Goal: Task Accomplishment & Management: Manage account settings

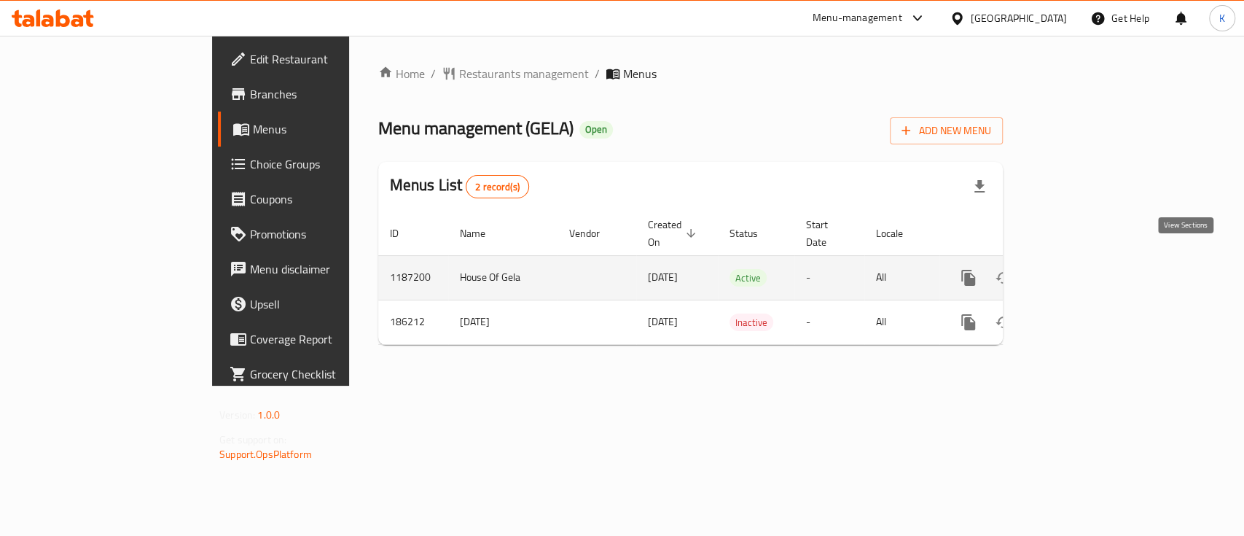
click at [1082, 269] on icon "enhanced table" at bounding box center [1073, 277] width 17 height 17
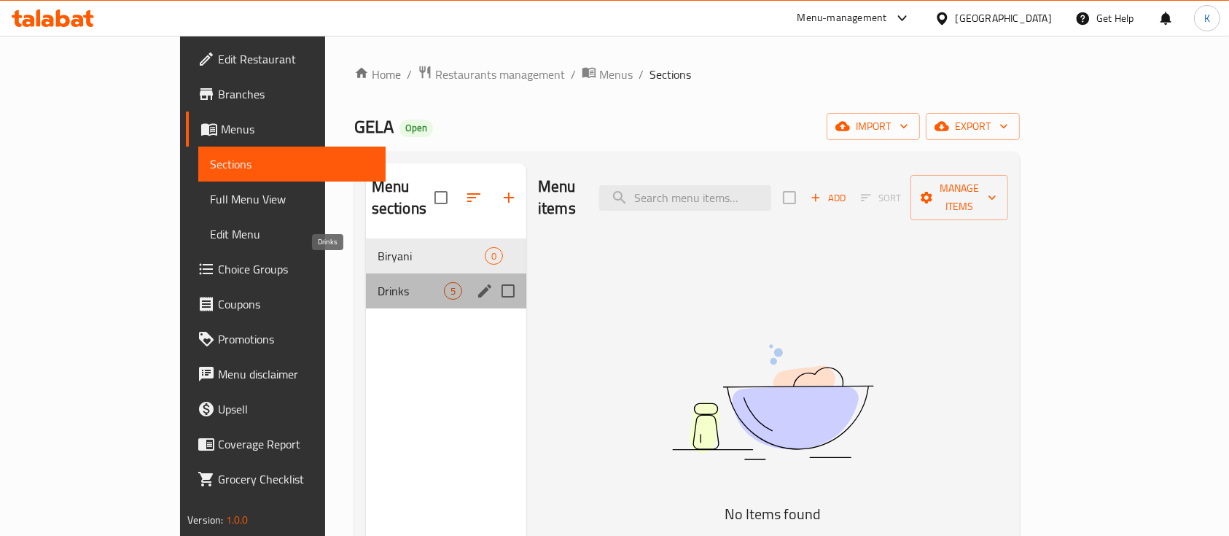
click at [377, 282] on span "Drinks" at bounding box center [410, 290] width 66 height 17
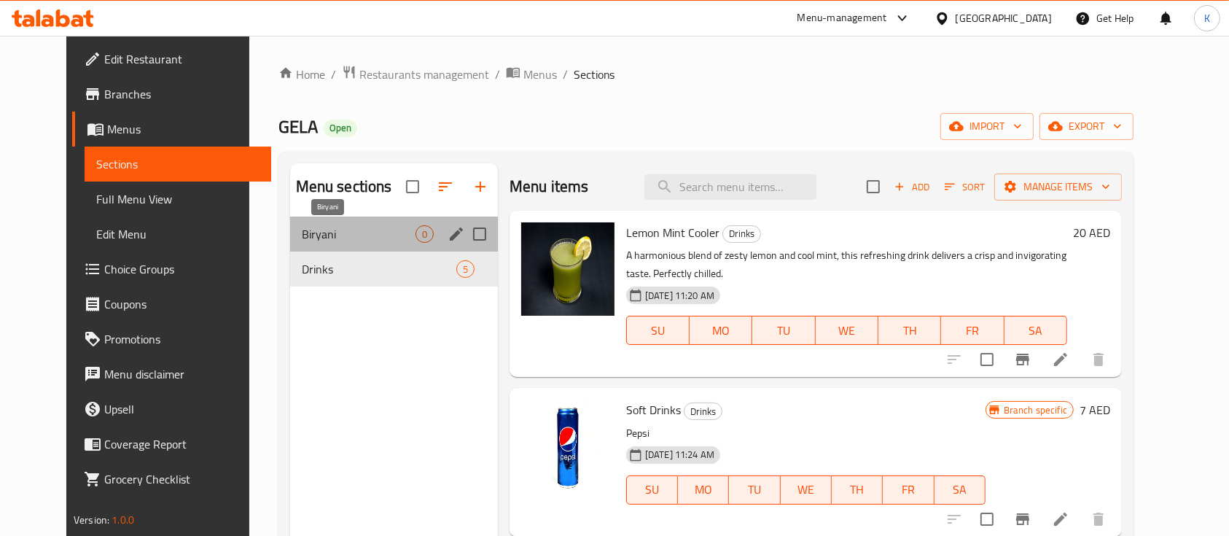
click at [369, 225] on span "Biryani" at bounding box center [359, 233] width 114 height 17
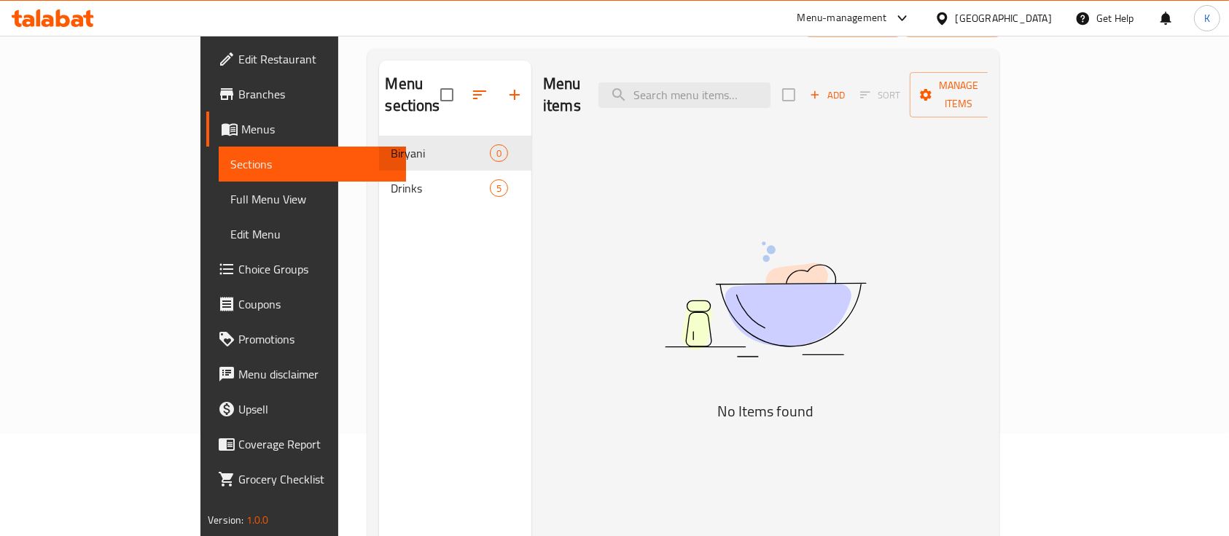
scroll to position [104, 0]
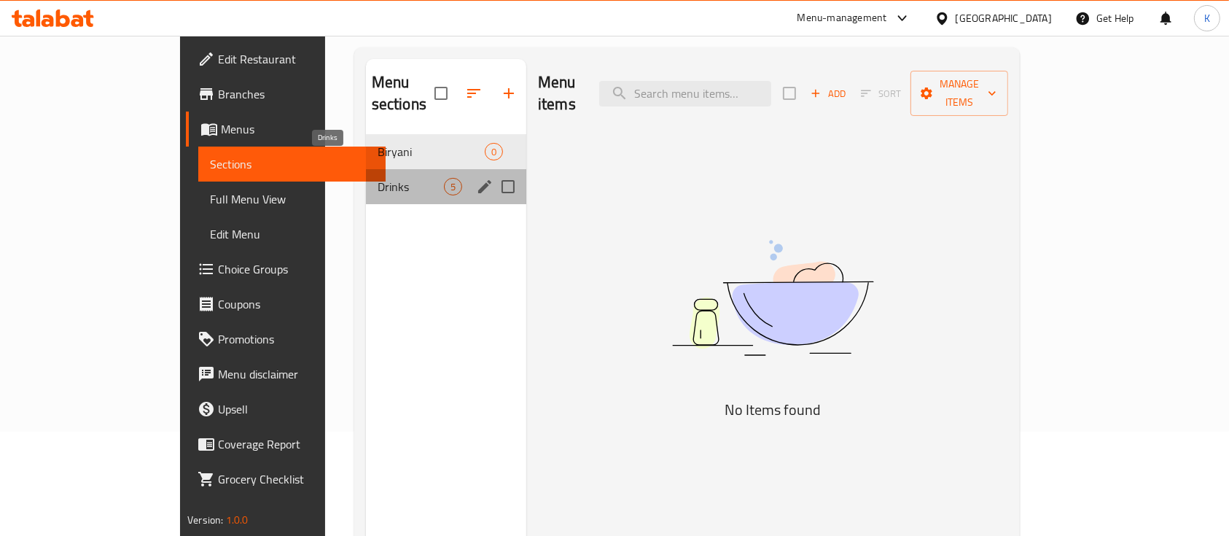
click at [377, 178] on span "Drinks" at bounding box center [410, 186] width 66 height 17
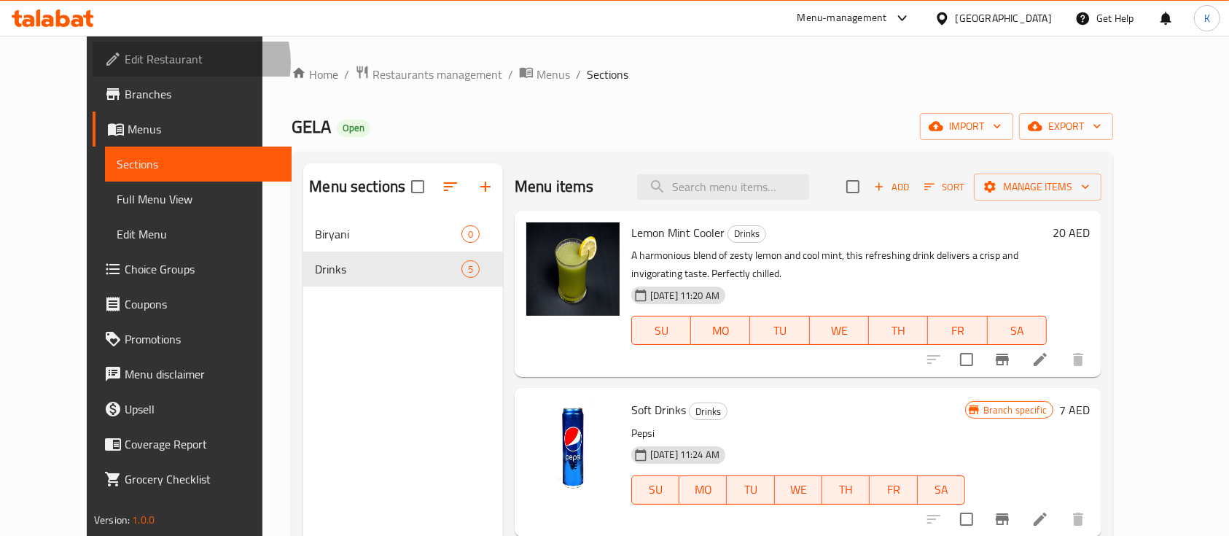
click at [125, 63] on span "Edit Restaurant" at bounding box center [203, 58] width 156 height 17
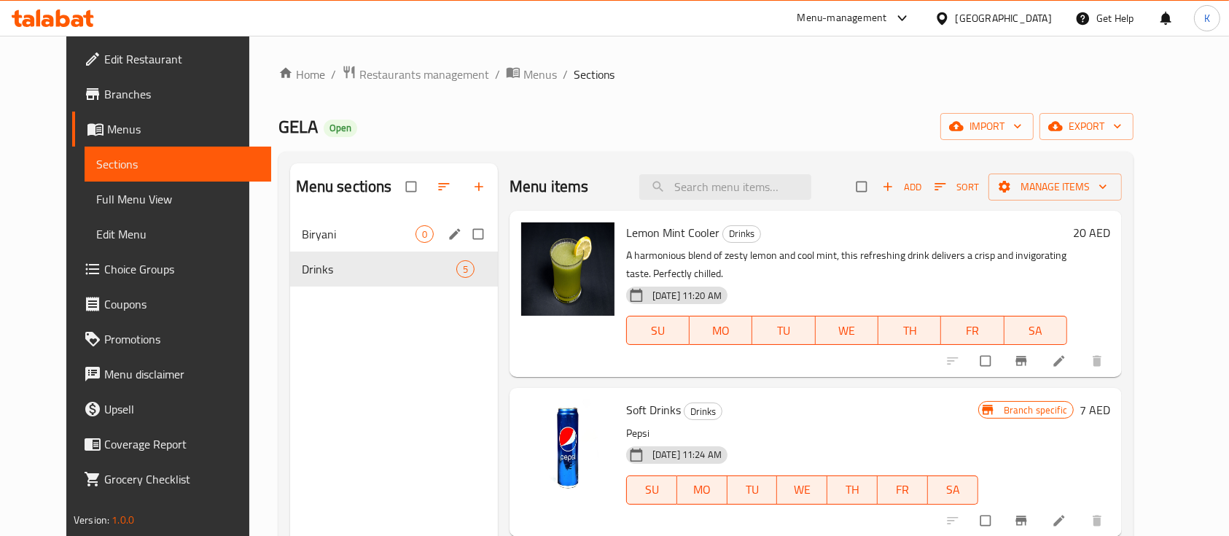
click at [319, 230] on span "Biryani" at bounding box center [359, 233] width 114 height 17
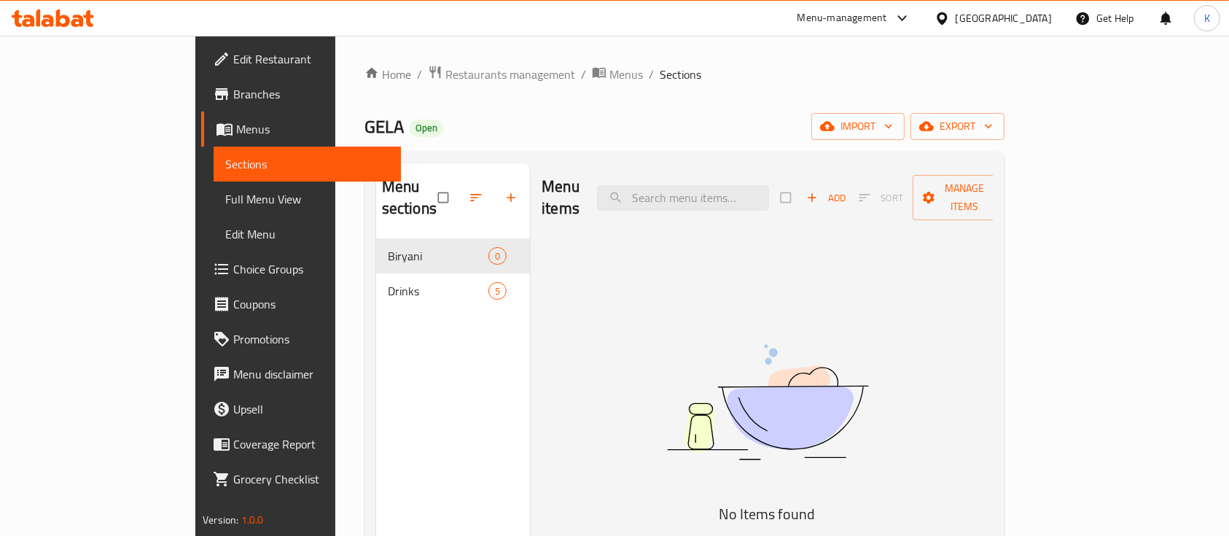
click at [454, 74] on ol "Home / Restaurants management / Menus / Sections" at bounding box center [684, 74] width 640 height 19
click at [592, 71] on span "breadcrumb" at bounding box center [600, 74] width 17 height 19
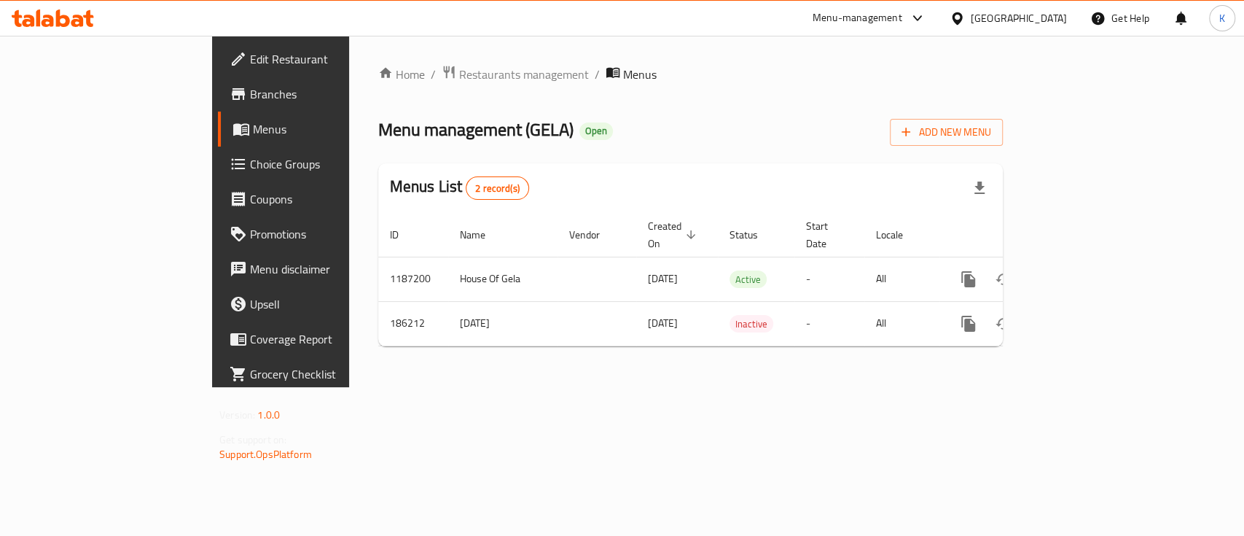
click at [753, 125] on div "Menu management ( GELA ) Open Add New Menu" at bounding box center [690, 129] width 625 height 33
